Goal: Information Seeking & Learning: Check status

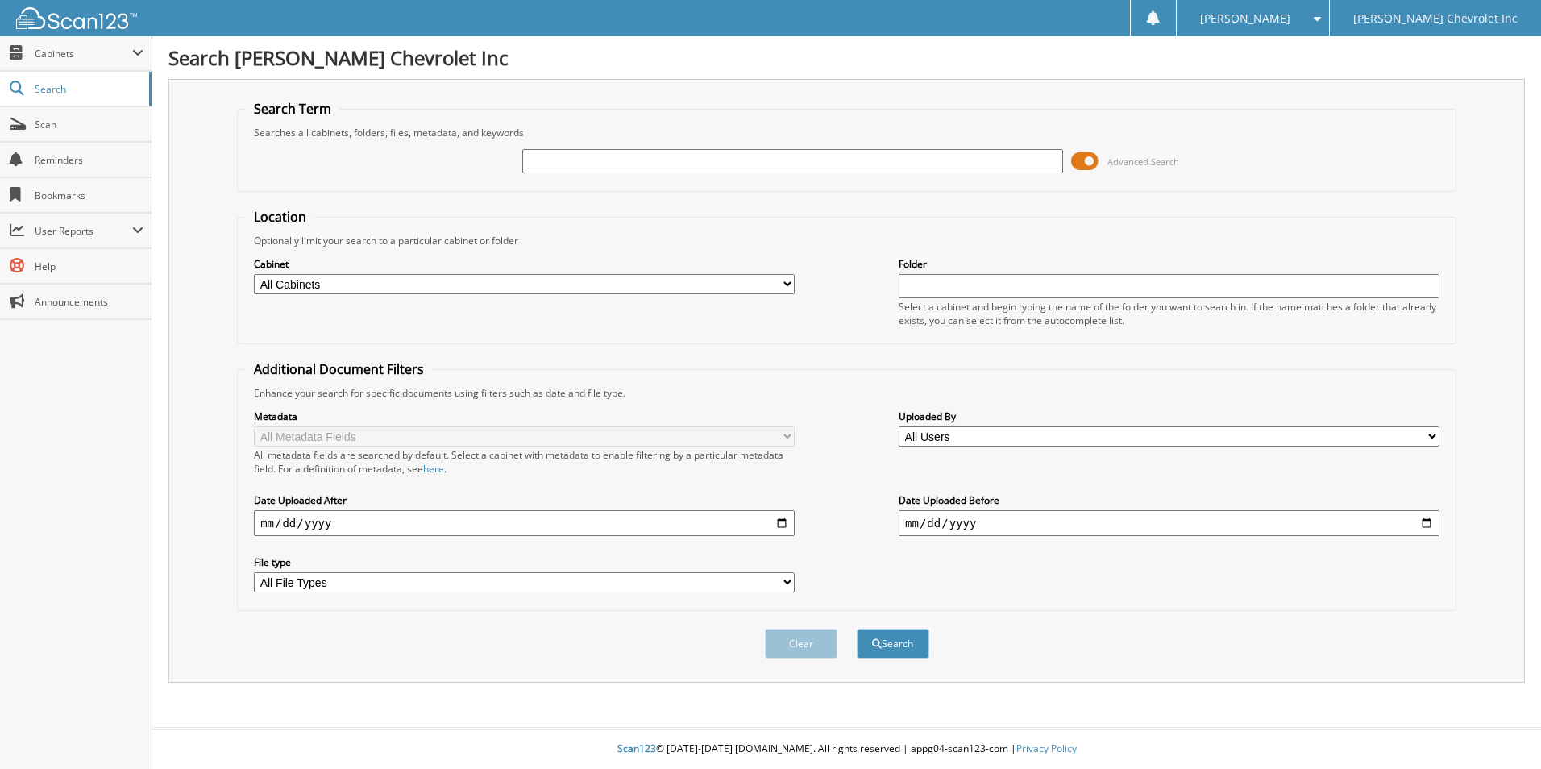
click at [554, 159] on input "text" at bounding box center [792, 161] width 541 height 24
type input "686"
click at [261, 522] on input "date" at bounding box center [524, 523] width 541 height 26
type input "[DATE]"
click at [910, 526] on input "date" at bounding box center [1169, 523] width 541 height 26
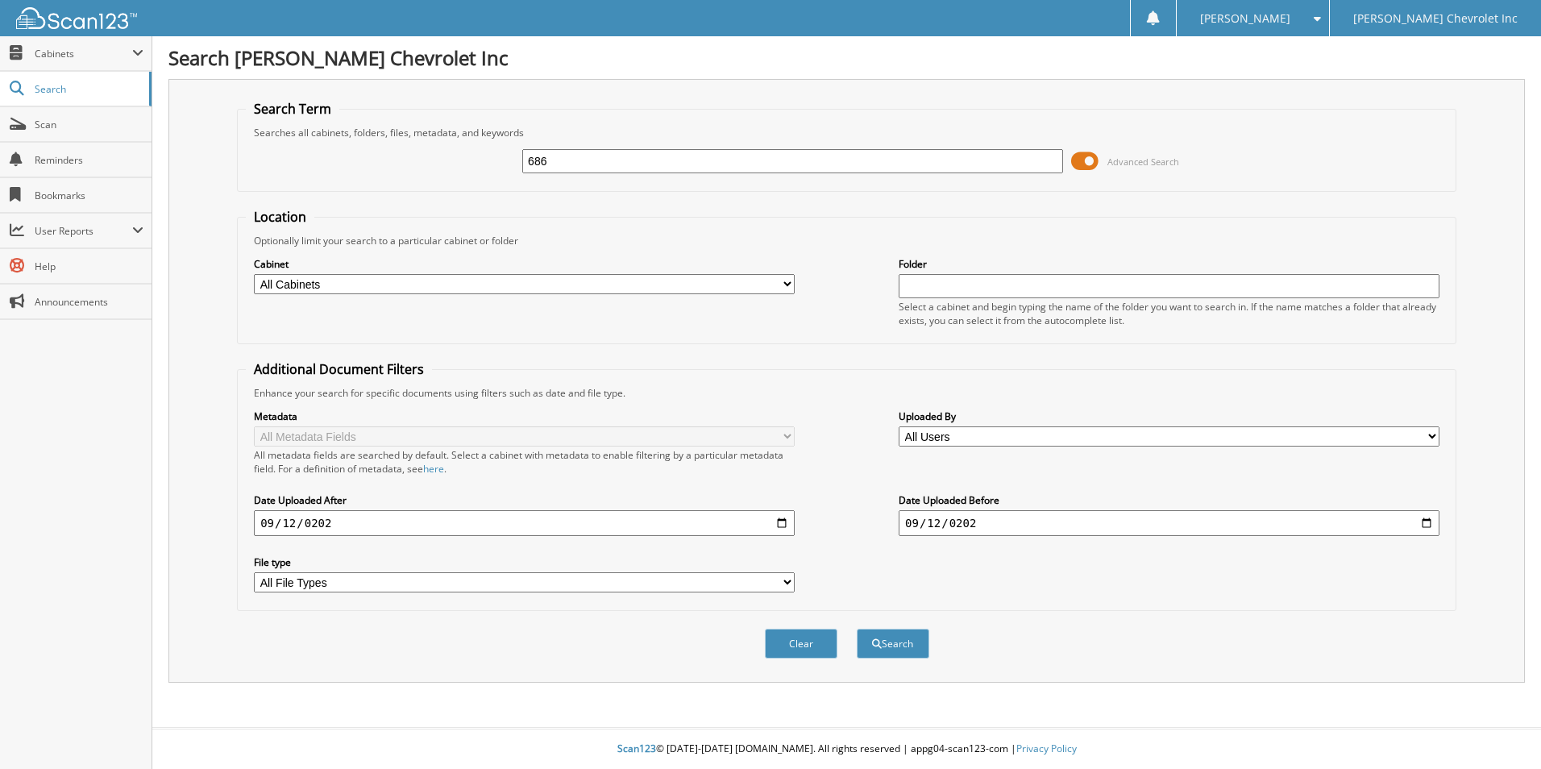
type input "[DATE]"
click at [857, 629] on button "Search" at bounding box center [893, 644] width 73 height 30
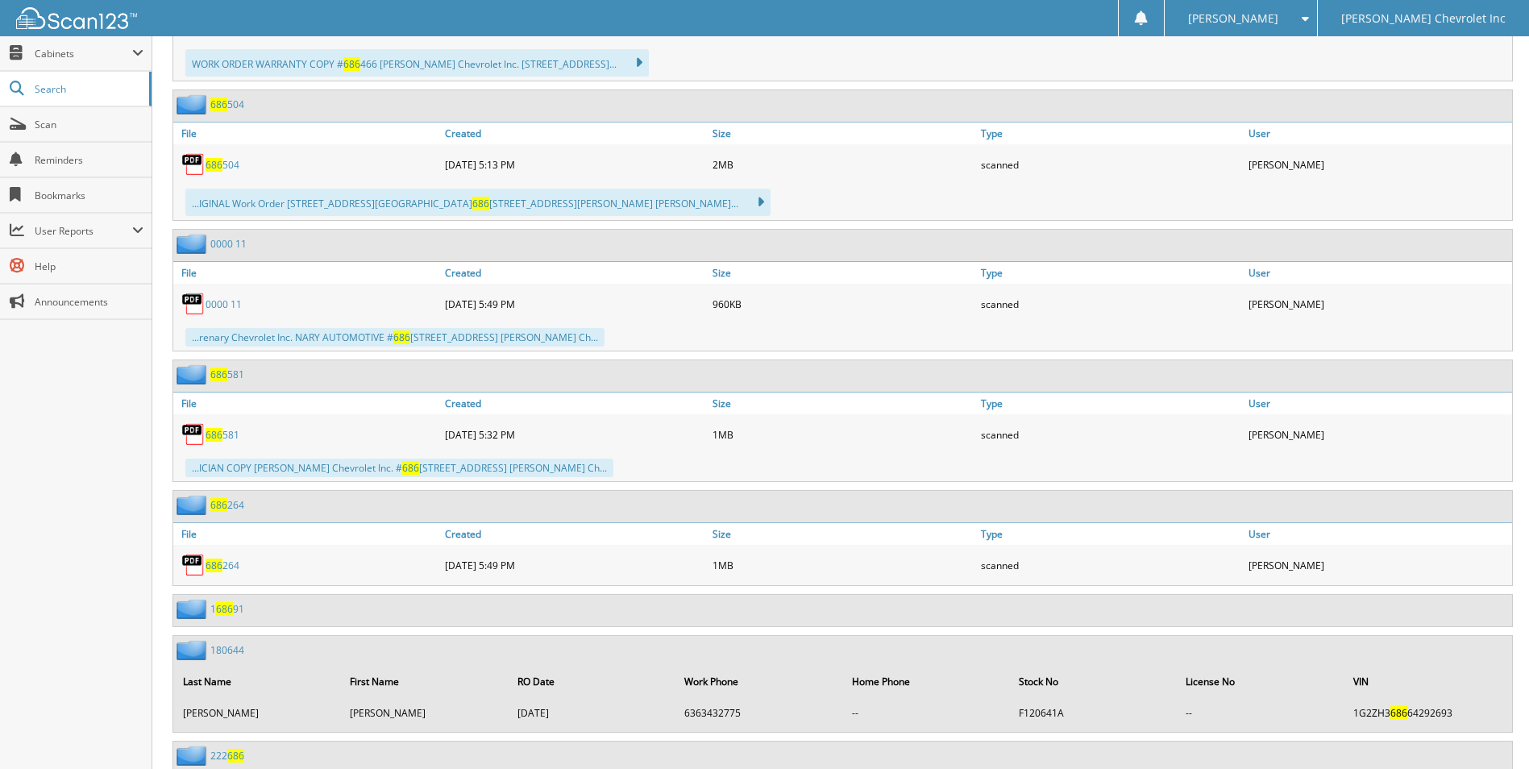
scroll to position [6286, 0]
click at [301, 419] on div "686 581" at bounding box center [307, 433] width 268 height 32
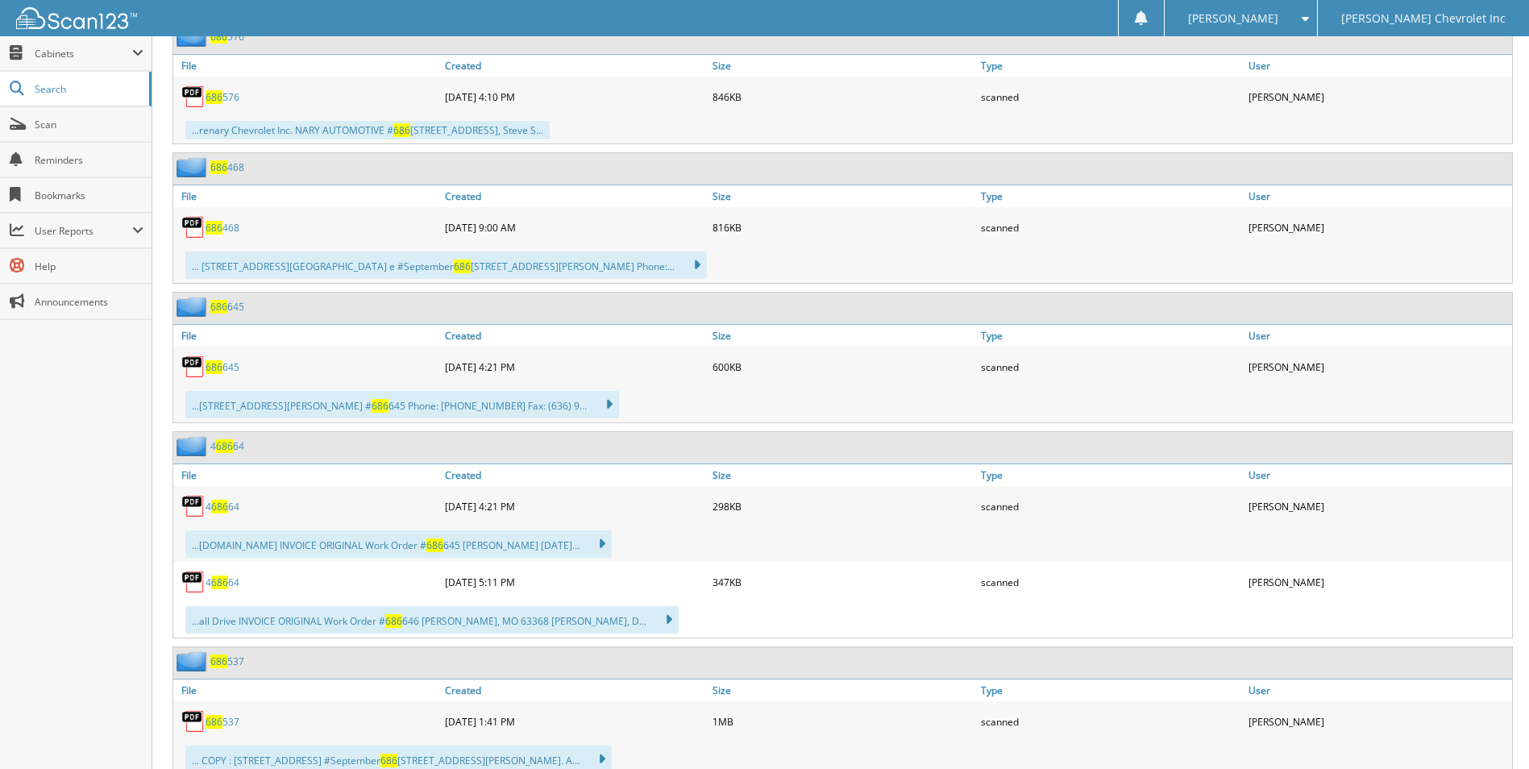
scroll to position [2901, 0]
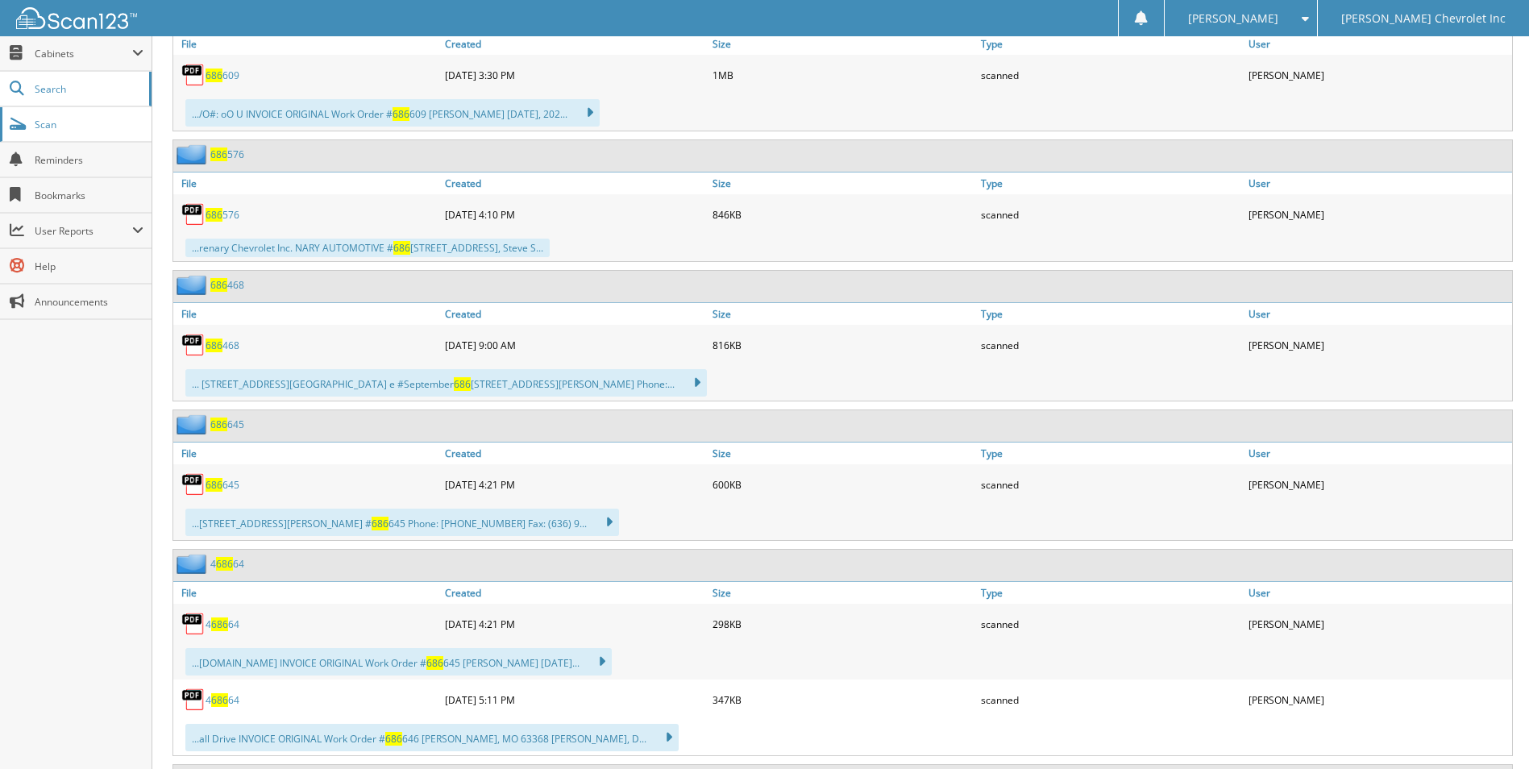
click at [56, 126] on span "Scan" at bounding box center [89, 125] width 109 height 14
